Goal: Task Accomplishment & Management: Use online tool/utility

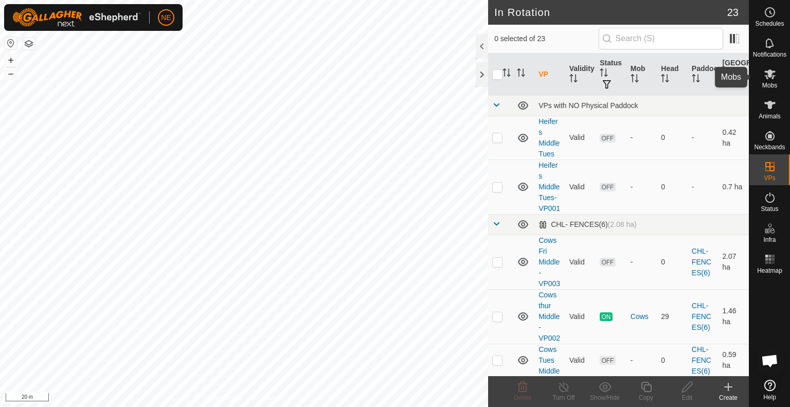
click at [774, 77] on icon at bounding box center [770, 74] width 12 height 12
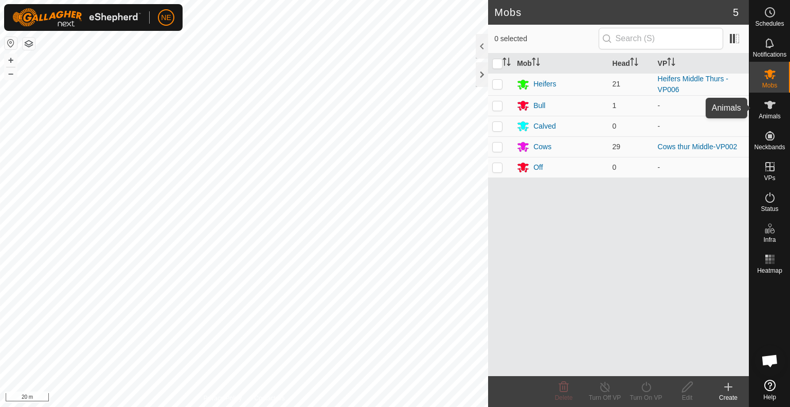
click at [767, 110] on icon at bounding box center [770, 105] width 12 height 12
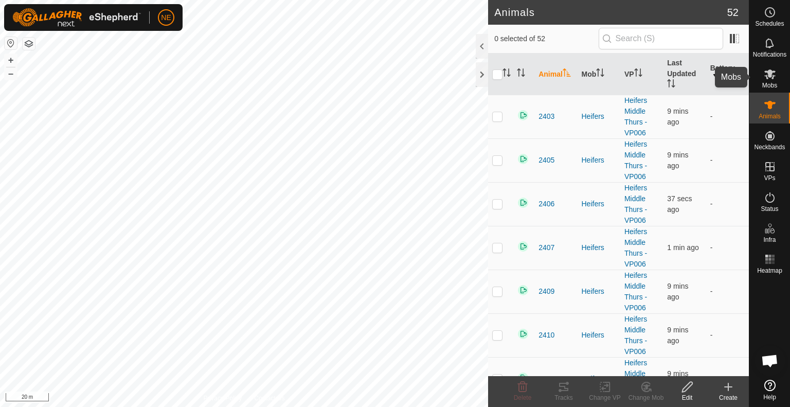
click at [770, 85] on span "Mobs" at bounding box center [770, 85] width 15 height 6
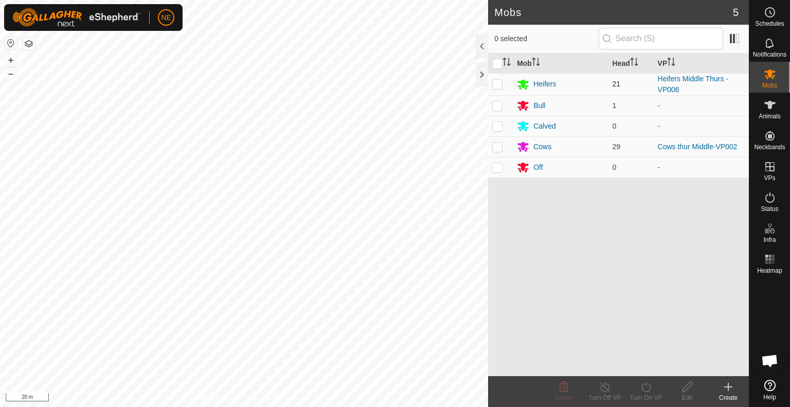
click at [494, 85] on p-checkbox at bounding box center [497, 84] width 10 height 8
checkbox input "true"
click at [639, 391] on turn-on-svg-icon at bounding box center [646, 387] width 41 height 12
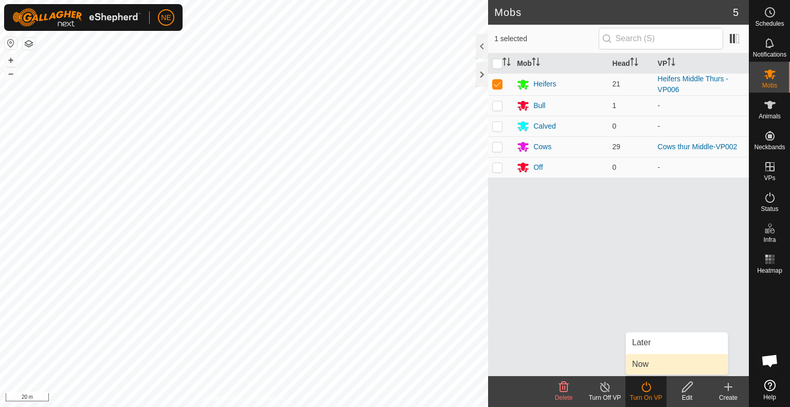
click at [649, 366] on link "Now" at bounding box center [677, 364] width 102 height 21
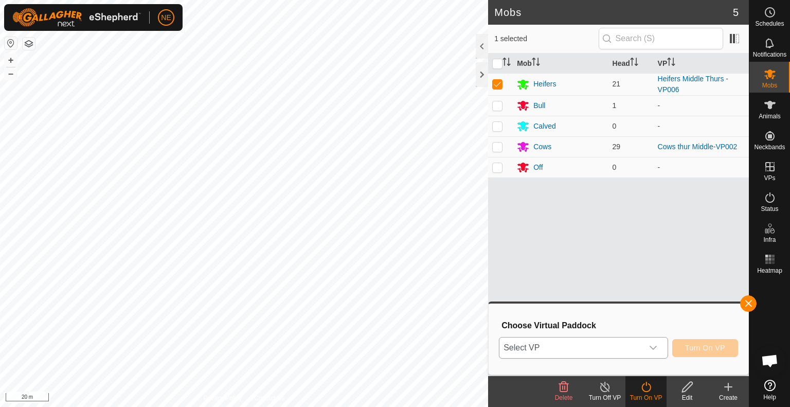
click at [652, 348] on icon "dropdown trigger" at bounding box center [653, 348] width 7 height 4
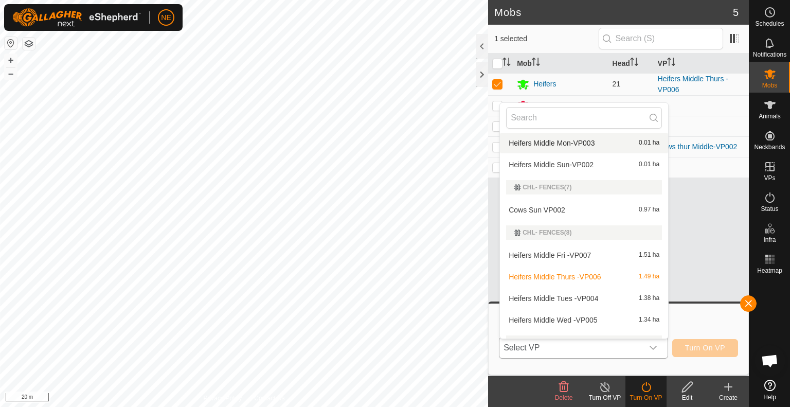
scroll to position [219, 0]
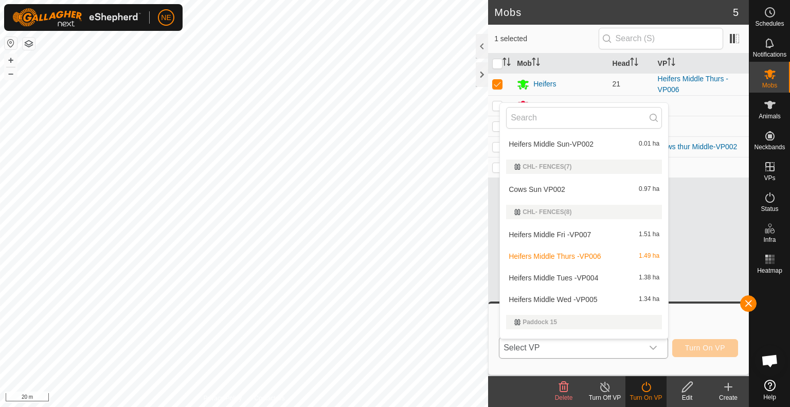
click at [537, 237] on li "Heifers Middle Fri -VP007 1.51 ha" at bounding box center [584, 234] width 168 height 21
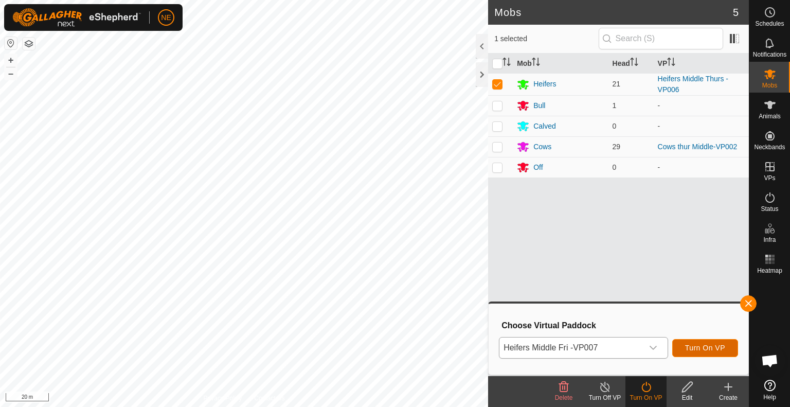
click at [678, 349] on button "Turn On VP" at bounding box center [706, 348] width 66 height 18
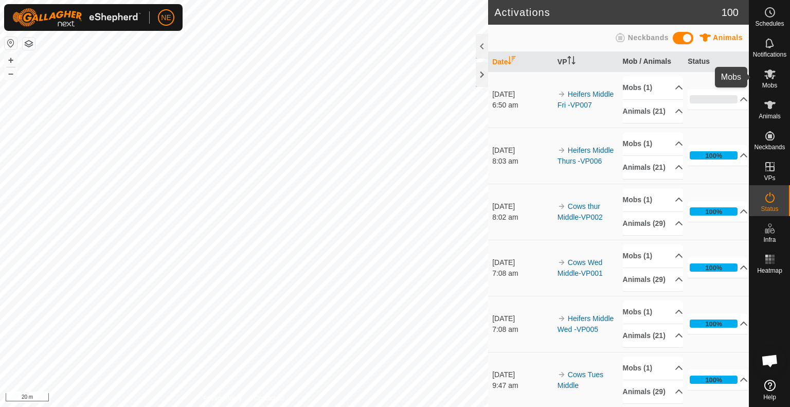
click at [773, 83] on span "Mobs" at bounding box center [770, 85] width 15 height 6
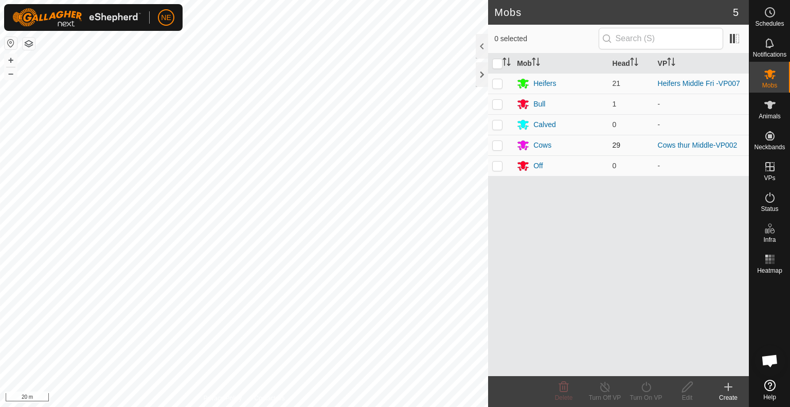
click at [502, 146] on p-tablecheckbox at bounding box center [497, 145] width 10 height 8
checkbox input "true"
click at [636, 396] on div "Turn On VP" at bounding box center [646, 397] width 41 height 9
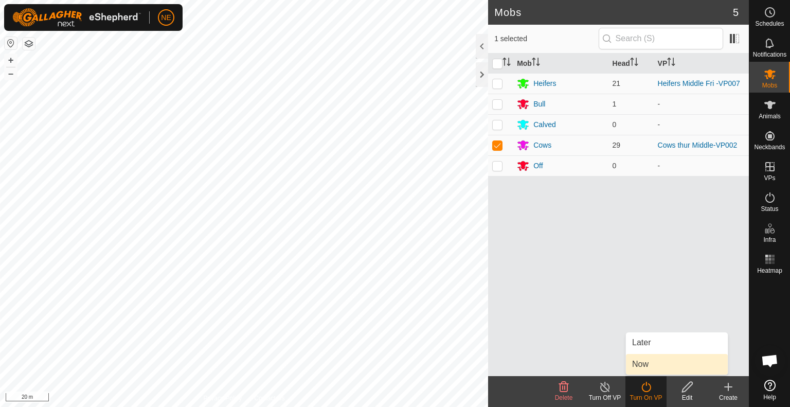
click at [651, 362] on link "Now" at bounding box center [677, 364] width 102 height 21
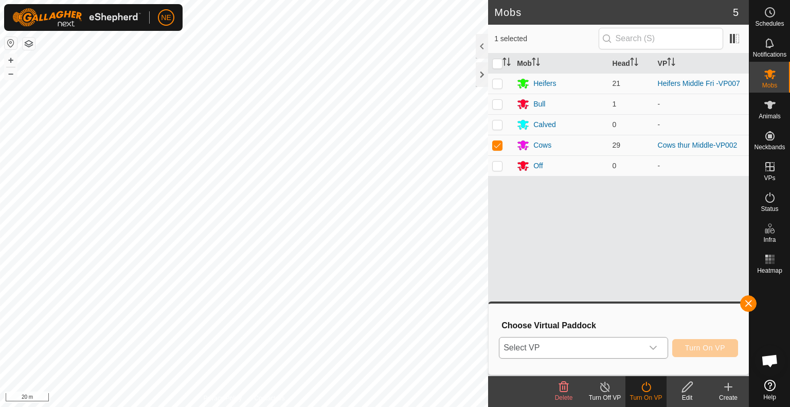
click at [656, 349] on icon "dropdown trigger" at bounding box center [653, 348] width 8 height 8
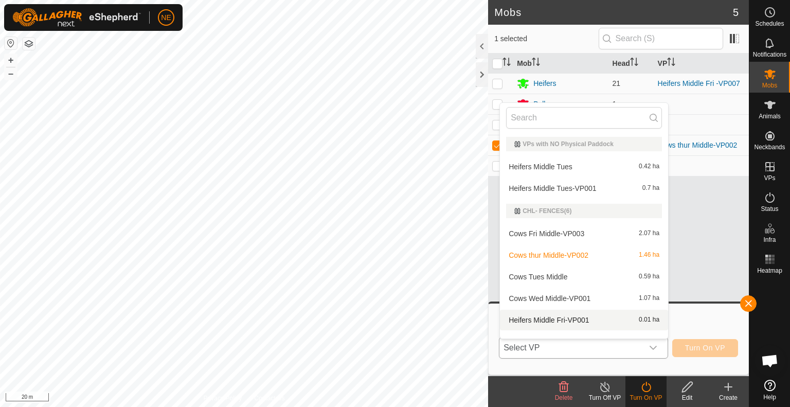
scroll to position [13, 0]
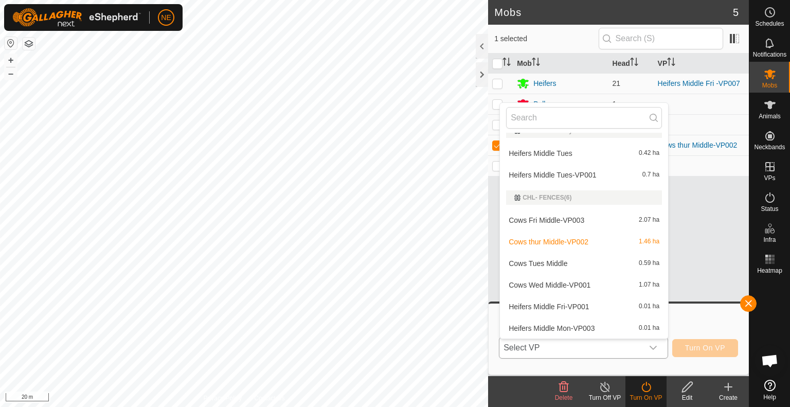
click at [541, 219] on li "Cows Fri Middle-VP003 2.07 ha" at bounding box center [584, 220] width 168 height 21
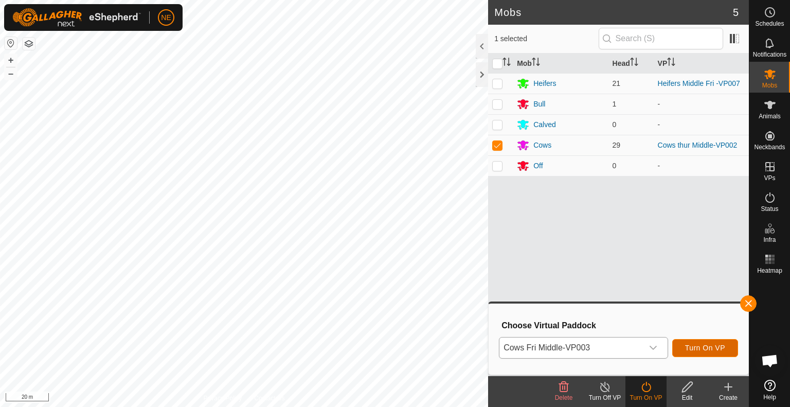
click at [683, 349] on button "Turn On VP" at bounding box center [706, 348] width 66 height 18
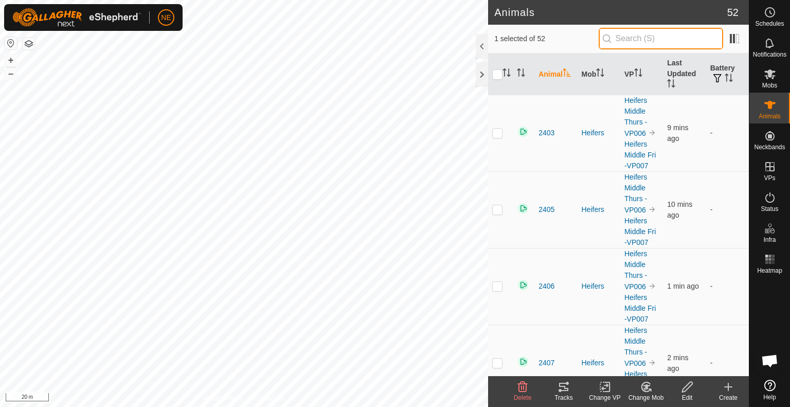
click at [622, 39] on input "text" at bounding box center [661, 39] width 125 height 22
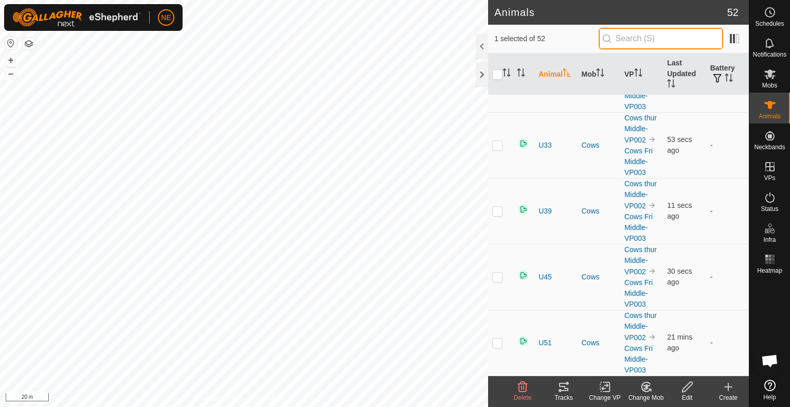
scroll to position [3810, 0]
click at [734, 43] on span at bounding box center [735, 38] width 16 height 16
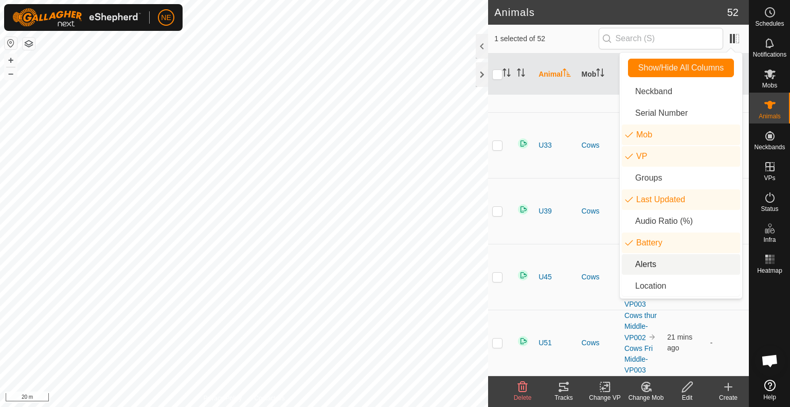
click at [654, 261] on li "Alerts" at bounding box center [681, 264] width 118 height 21
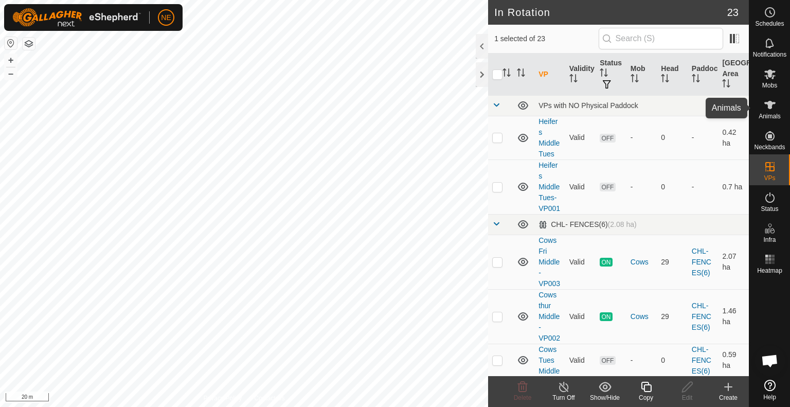
click at [772, 110] on icon at bounding box center [770, 105] width 12 height 12
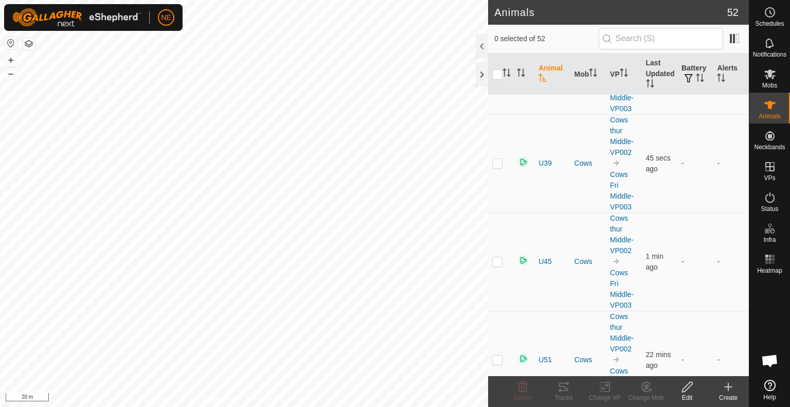
scroll to position [4666, 0]
